Goal: Transaction & Acquisition: Purchase product/service

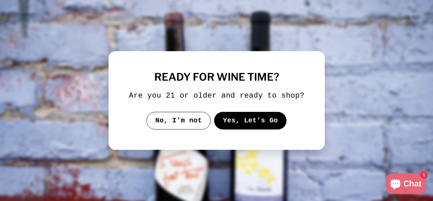
click at [245, 124] on button "Yes, Let's Go" at bounding box center [250, 121] width 73 height 18
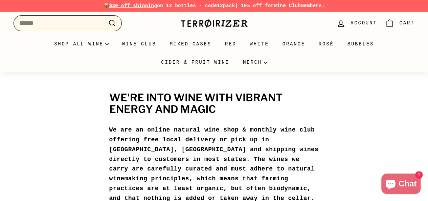
click at [71, 26] on input "Search" at bounding box center [68, 23] width 108 height 16
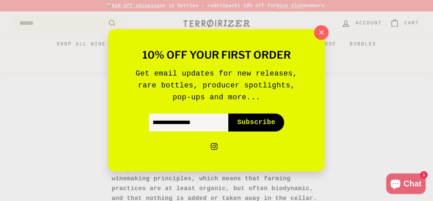
click at [322, 33] on icon "button" at bounding box center [321, 32] width 4 height 4
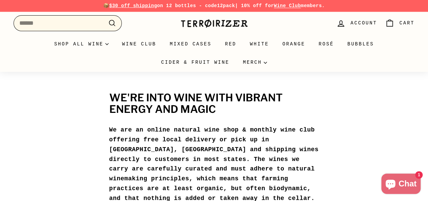
click at [23, 25] on input "Search" at bounding box center [68, 23] width 108 height 16
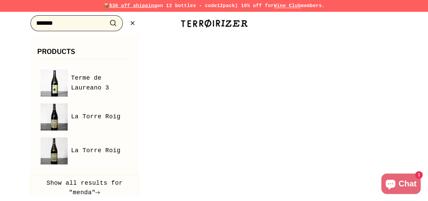
type input "*******"
click at [107, 18] on button ".cls-1{fill:none;stroke:#000;stroke-miterlimit:10;stroke-width:2px} Search" at bounding box center [113, 23] width 13 height 10
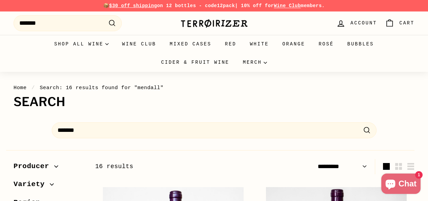
select select "*********"
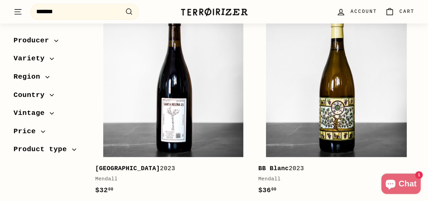
scroll to position [375, 0]
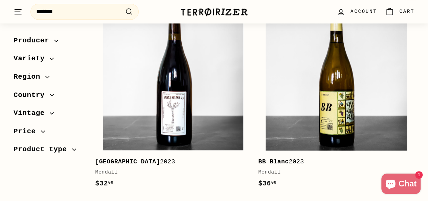
click at [322, 66] on img at bounding box center [336, 79] width 141 height 141
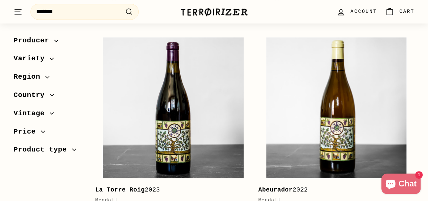
scroll to position [568, 0]
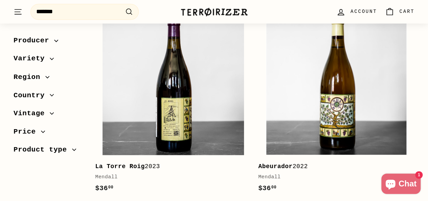
click at [152, 84] on img at bounding box center [173, 84] width 141 height 141
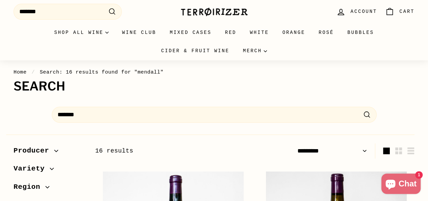
scroll to position [0, 0]
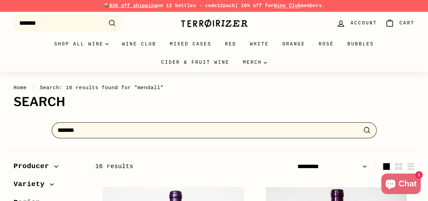
click at [150, 133] on input "*******" at bounding box center [214, 130] width 325 height 16
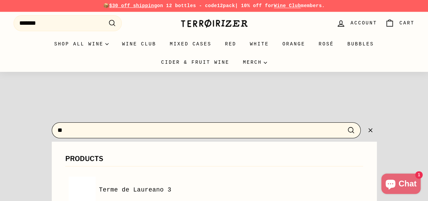
type input "*"
type input "*****"
click at [345, 125] on button ".cls-1{fill:none;stroke:#000;stroke-miterlimit:10;stroke-width:2px} Search" at bounding box center [351, 130] width 13 height 10
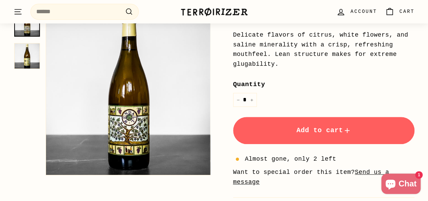
scroll to position [238, 0]
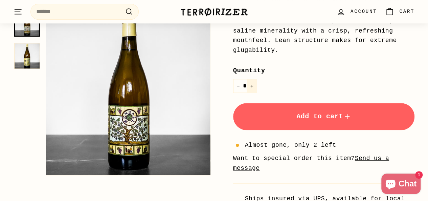
click at [251, 88] on button "+" at bounding box center [252, 86] width 10 height 14
type input "*"
click at [263, 116] on button "Add to cart" at bounding box center [324, 116] width 182 height 27
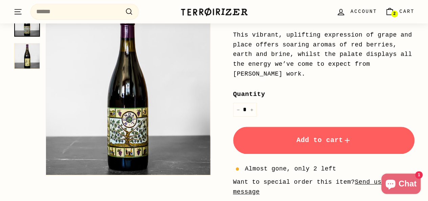
scroll to position [227, 0]
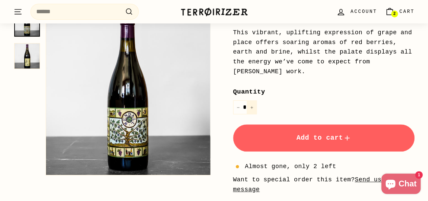
click at [254, 100] on button "+" at bounding box center [252, 107] width 10 height 14
type input "*"
click at [273, 125] on button "Add to cart" at bounding box center [324, 137] width 182 height 27
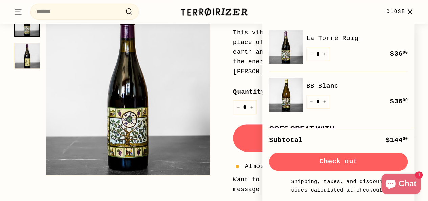
click at [216, 120] on div "Home / La Torre Roig Mendall Price Regular price $36 00 $36.00 / 2023 Terra Alt…" at bounding box center [312, 56] width 204 height 395
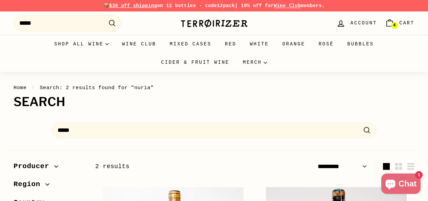
select select "*********"
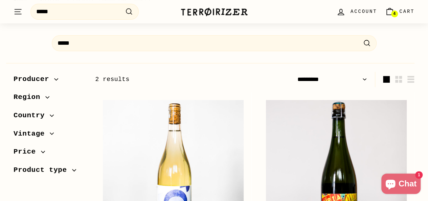
scroll to position [162, 0]
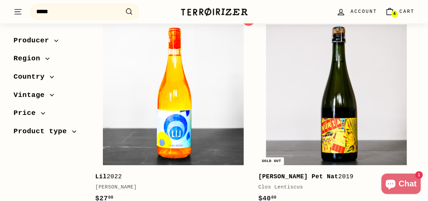
click at [162, 90] on img at bounding box center [173, 94] width 141 height 141
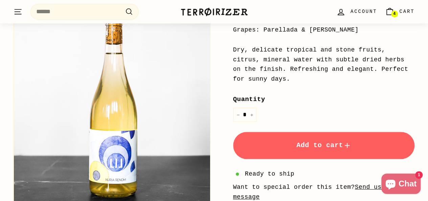
scroll to position [205, 0]
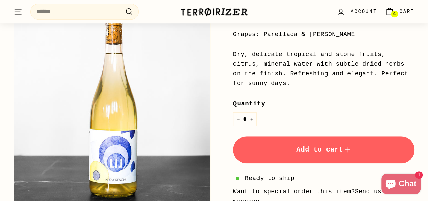
click at [279, 153] on button "Add to cart" at bounding box center [324, 149] width 182 height 27
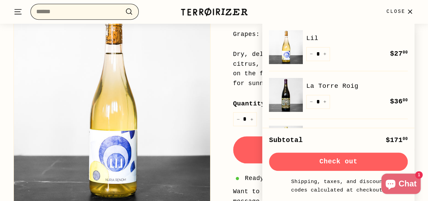
click at [105, 14] on input "Search" at bounding box center [84, 12] width 108 height 16
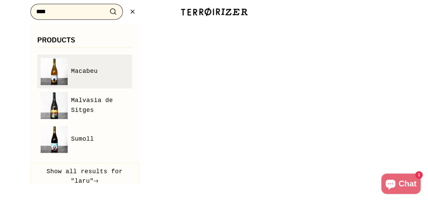
type input "****"
click at [49, 62] on img at bounding box center [54, 71] width 27 height 27
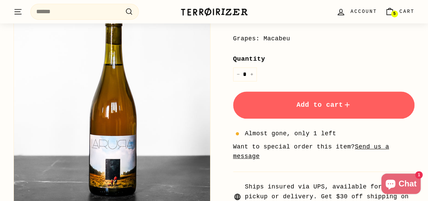
scroll to position [230, 0]
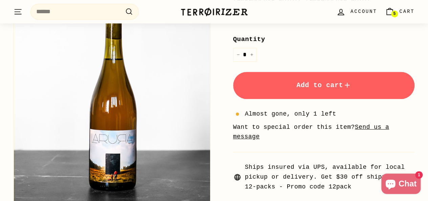
click at [315, 81] on span "Add to cart" at bounding box center [323, 85] width 55 height 8
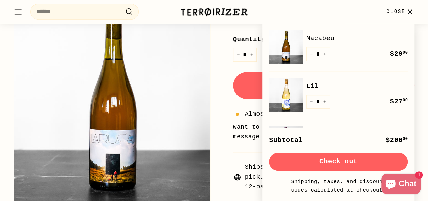
click at [329, 170] on button "Check out" at bounding box center [338, 161] width 139 height 18
